Goal: Information Seeking & Learning: Learn about a topic

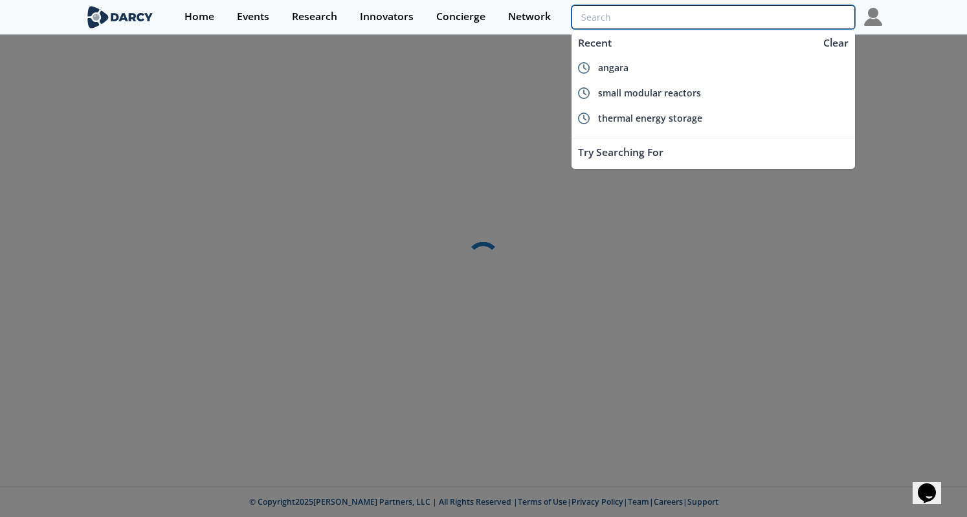
click at [799, 16] on input "search" at bounding box center [714, 17] width 284 height 24
type input "de"
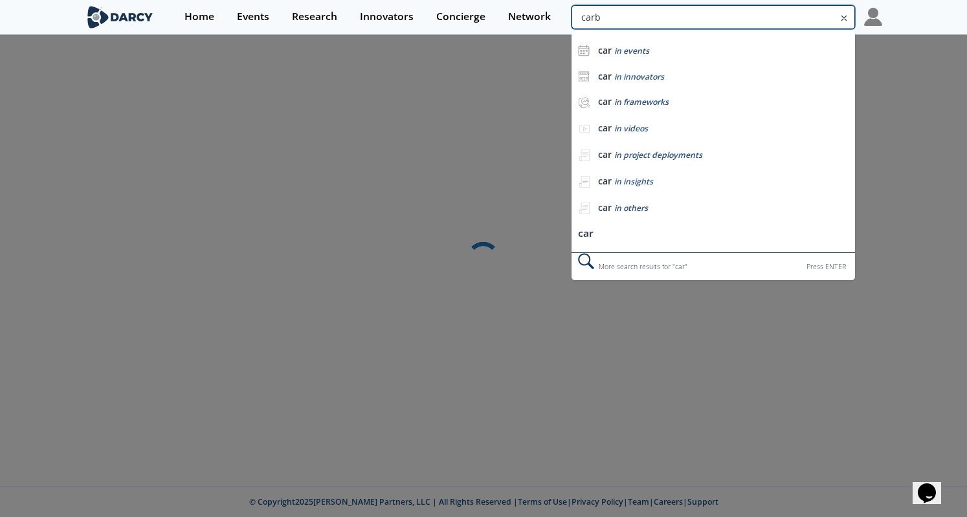
type input "carbo"
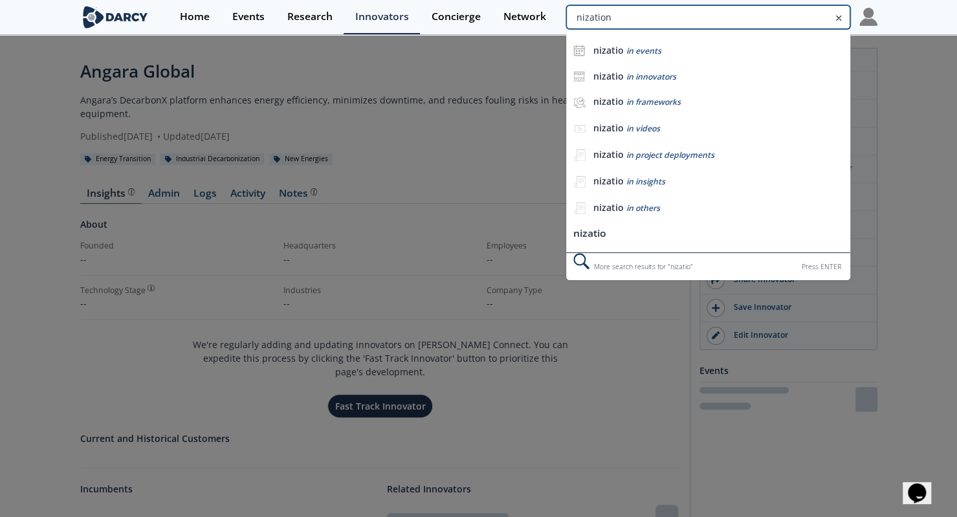
type input "nization"
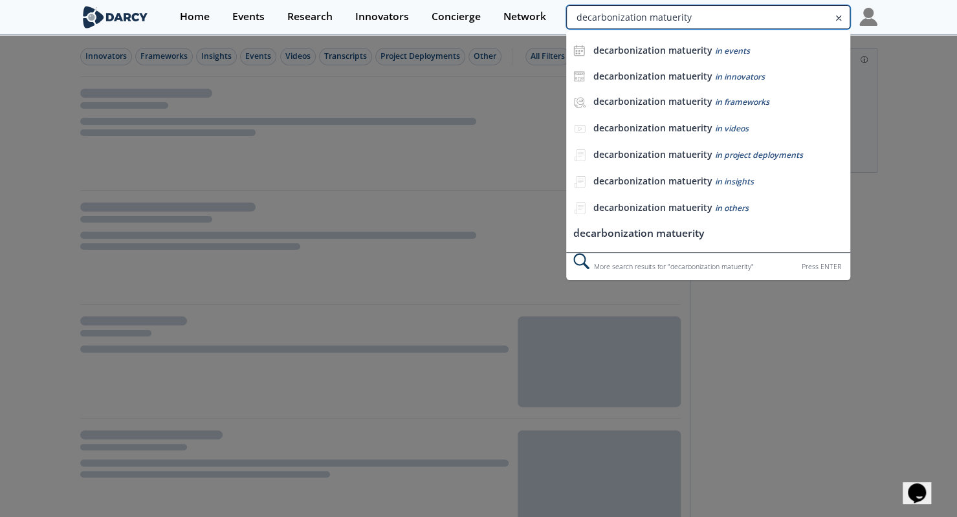
click at [823, 20] on input "decarbonization matuerity" at bounding box center [708, 17] width 284 height 24
type input "decarbonization maturity"
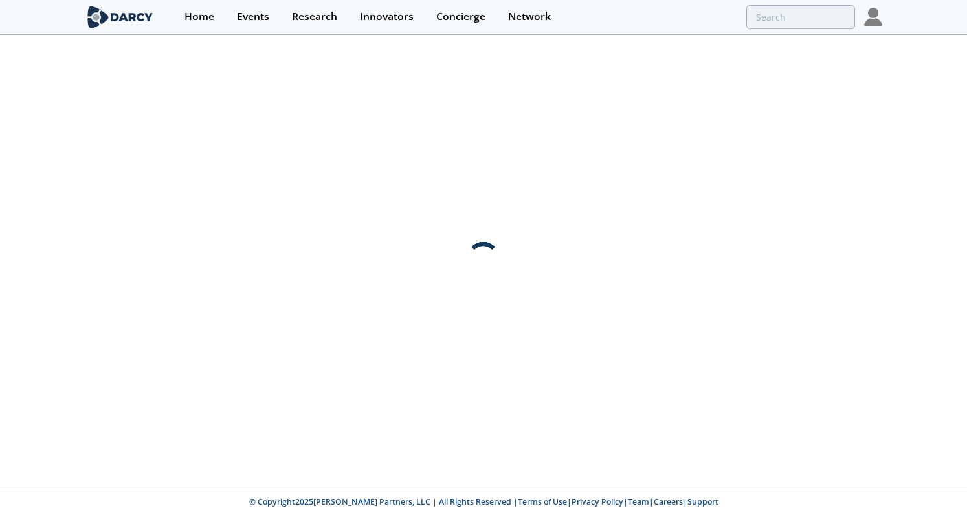
click at [0, 196] on div at bounding box center [483, 261] width 967 height 451
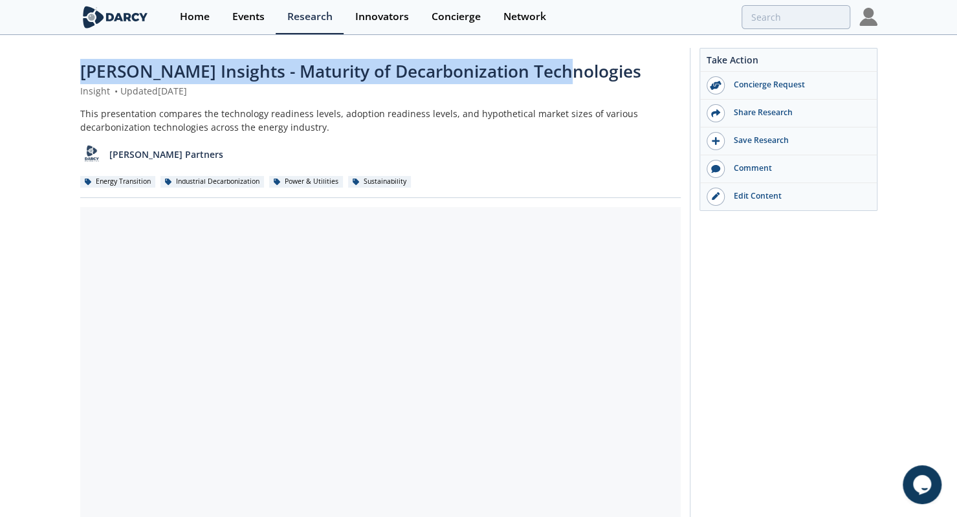
drag, startPoint x: 80, startPoint y: 73, endPoint x: 593, endPoint y: 79, distance: 513.4
click at [593, 79] on div "Darcy Insights - Maturity of Decarbonization Technologies" at bounding box center [380, 71] width 601 height 25
copy span "Darcy Insights - Maturity of Decarbonization Technologies"
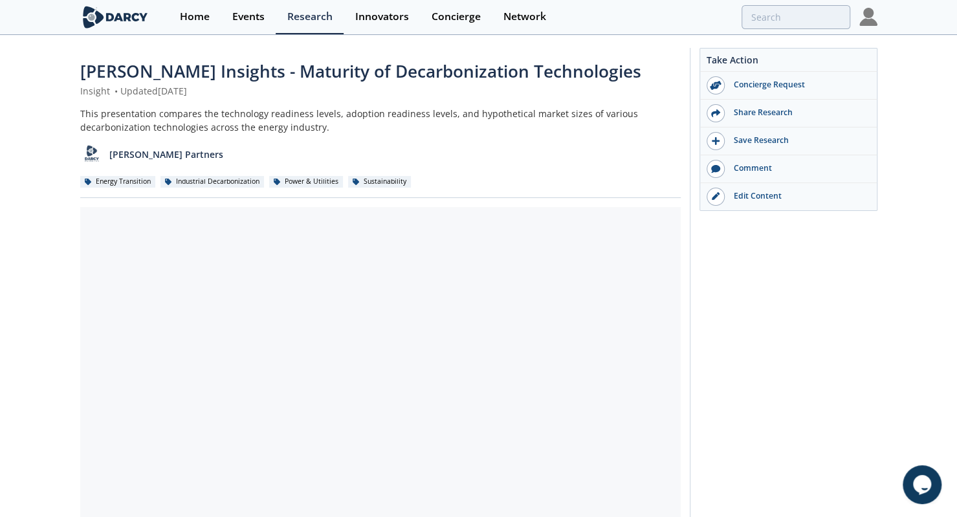
click at [779, 29] on div "Home Events Research Innovators Concierge Network" at bounding box center [522, 17] width 709 height 34
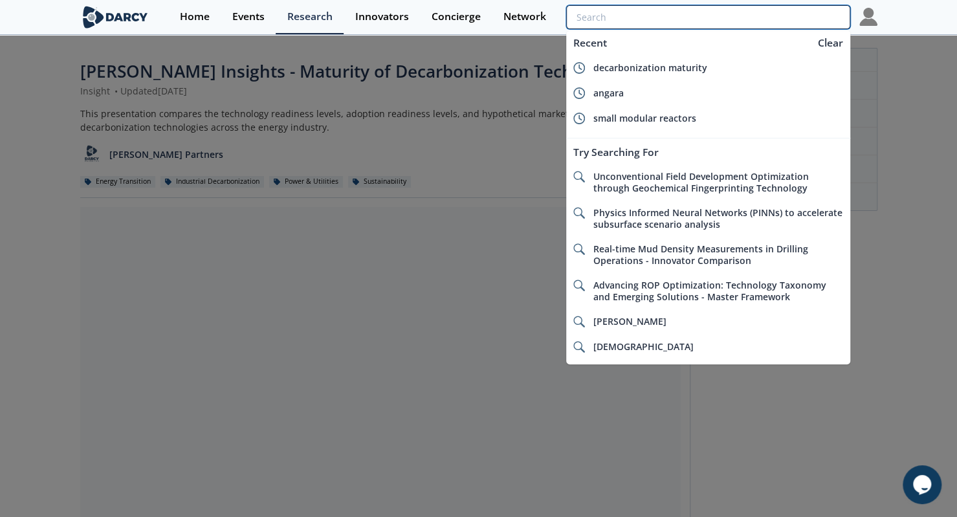
click at [785, 17] on input "search" at bounding box center [708, 17] width 284 height 24
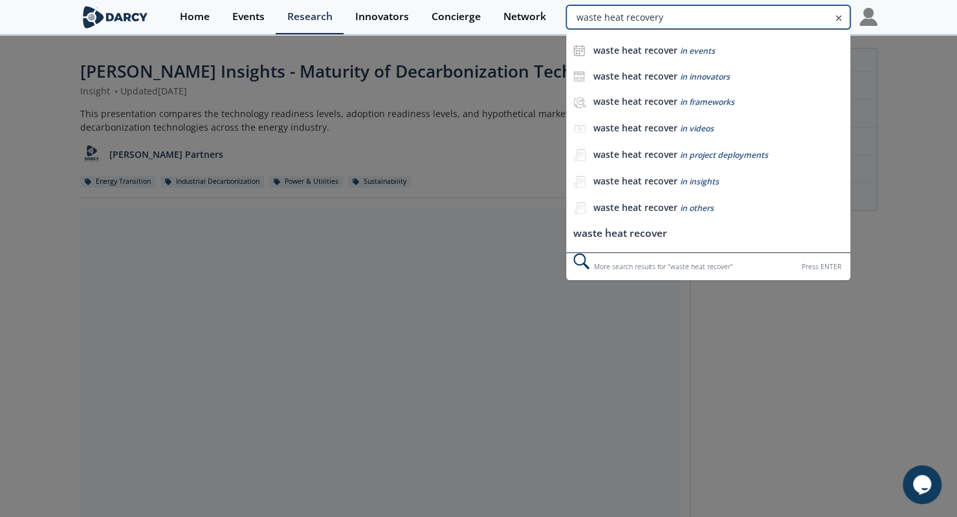
type input "waste heat recovery"
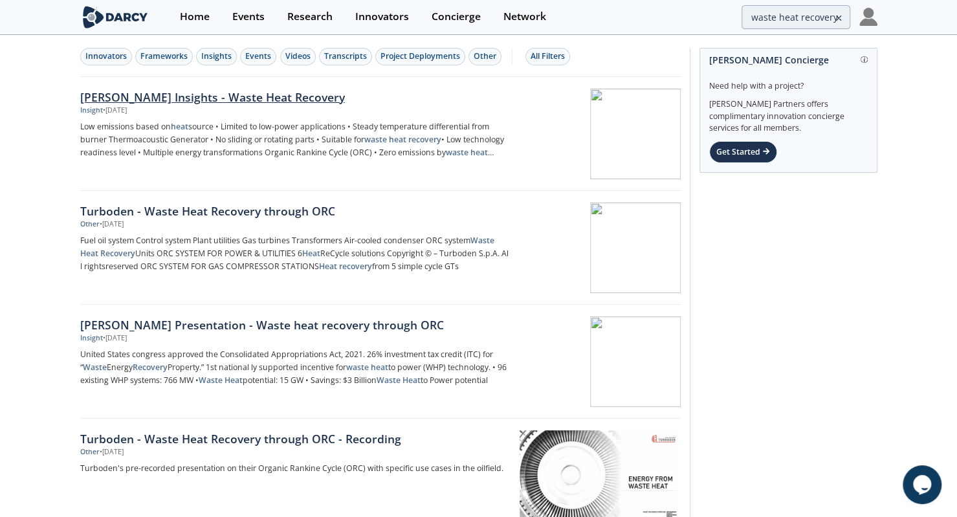
click at [211, 106] on div "Insight • Jul 24, 2025" at bounding box center [294, 111] width 429 height 10
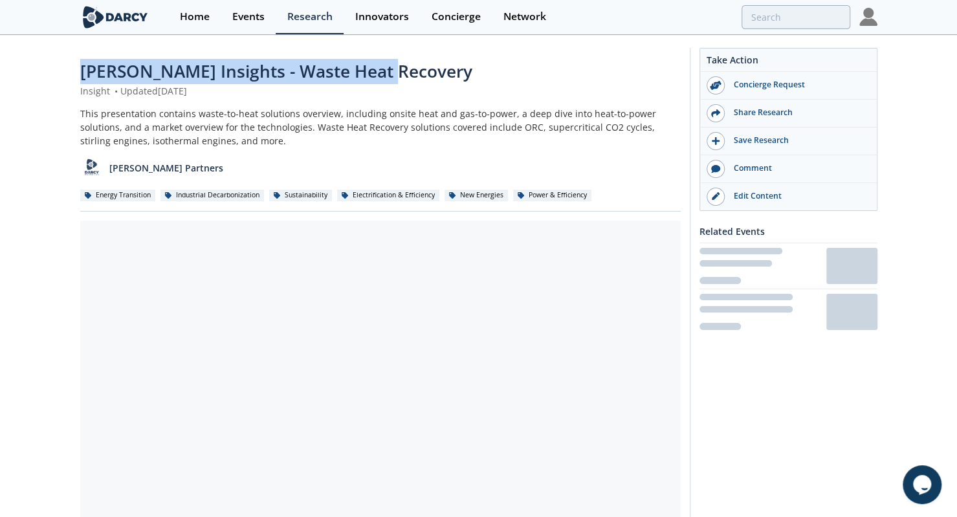
drag, startPoint x: 64, startPoint y: 63, endPoint x: 401, endPoint y: 67, distance: 337.3
click at [401, 67] on div "[PERSON_NAME] Insights - Waste Heat Recovery Insight • Updated [DATE] This pres…" at bounding box center [478, 418] width 957 height 765
copy span "[PERSON_NAME] Insights - Waste Heat Recovery"
